Goal: Task Accomplishment & Management: Use online tool/utility

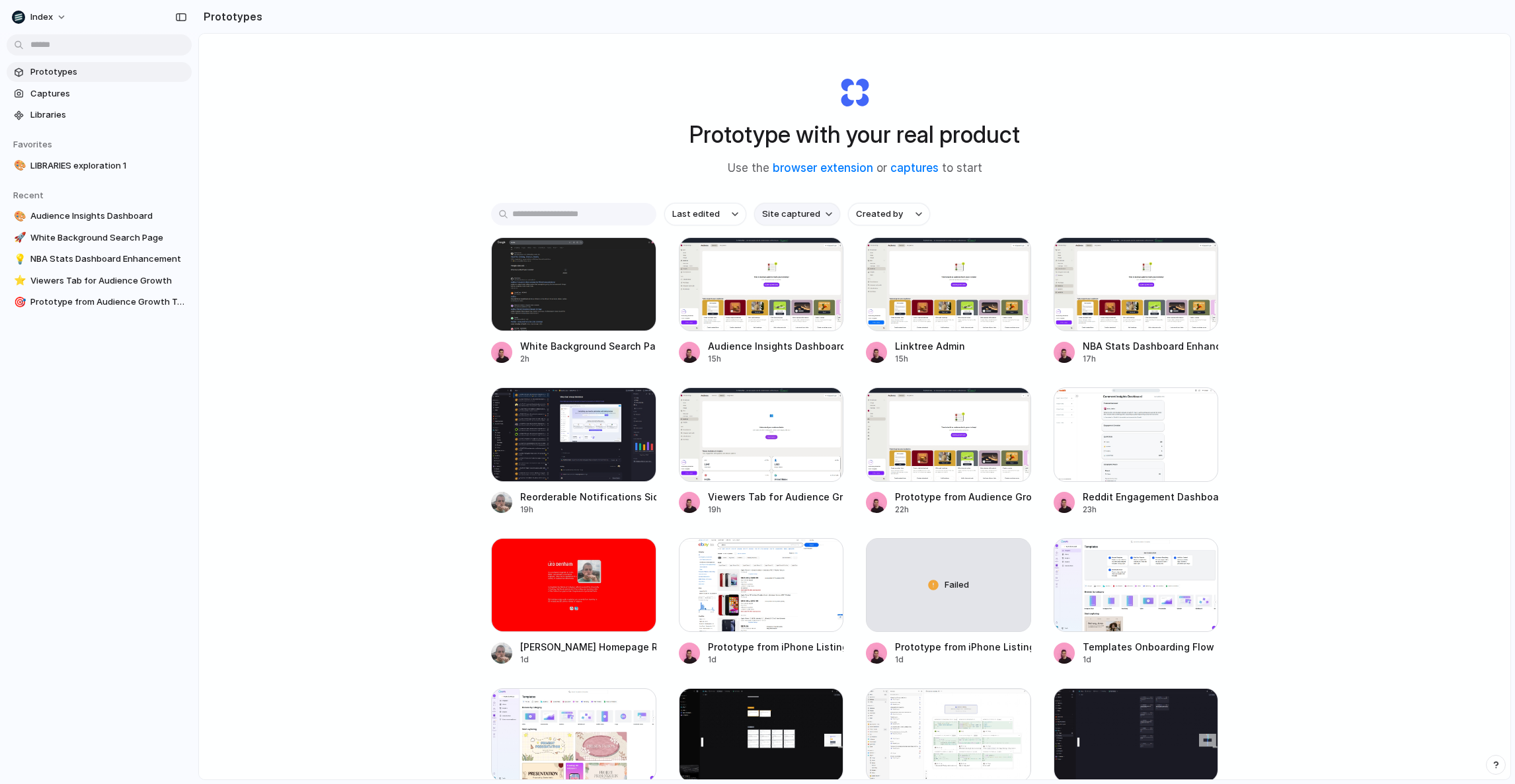
click at [793, 214] on span "Site captured" at bounding box center [791, 214] width 58 height 14
type input "******"
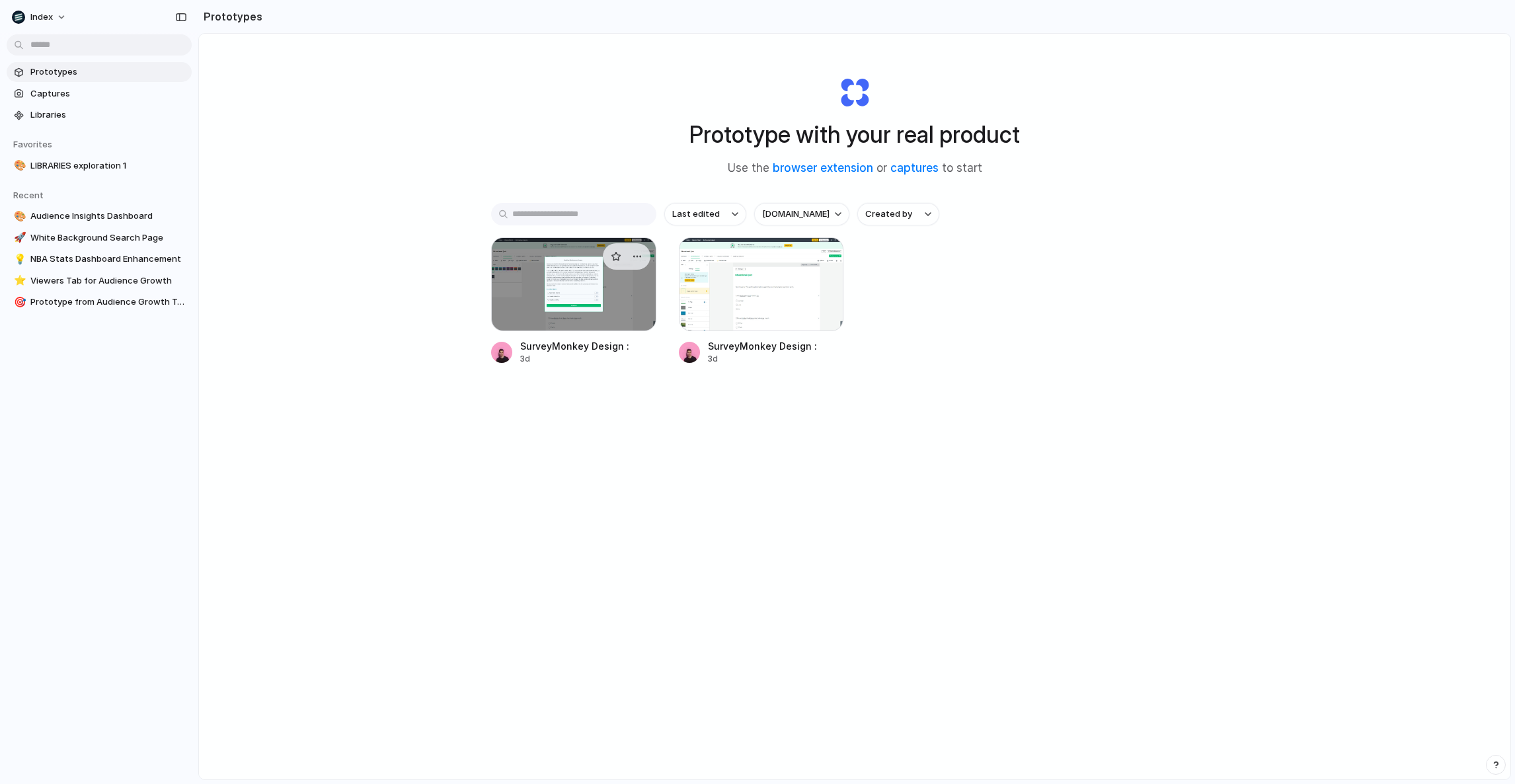
click at [545, 307] on div at bounding box center [574, 284] width 165 height 94
click at [761, 294] on div at bounding box center [761, 284] width 165 height 94
